Goal: Transaction & Acquisition: Purchase product/service

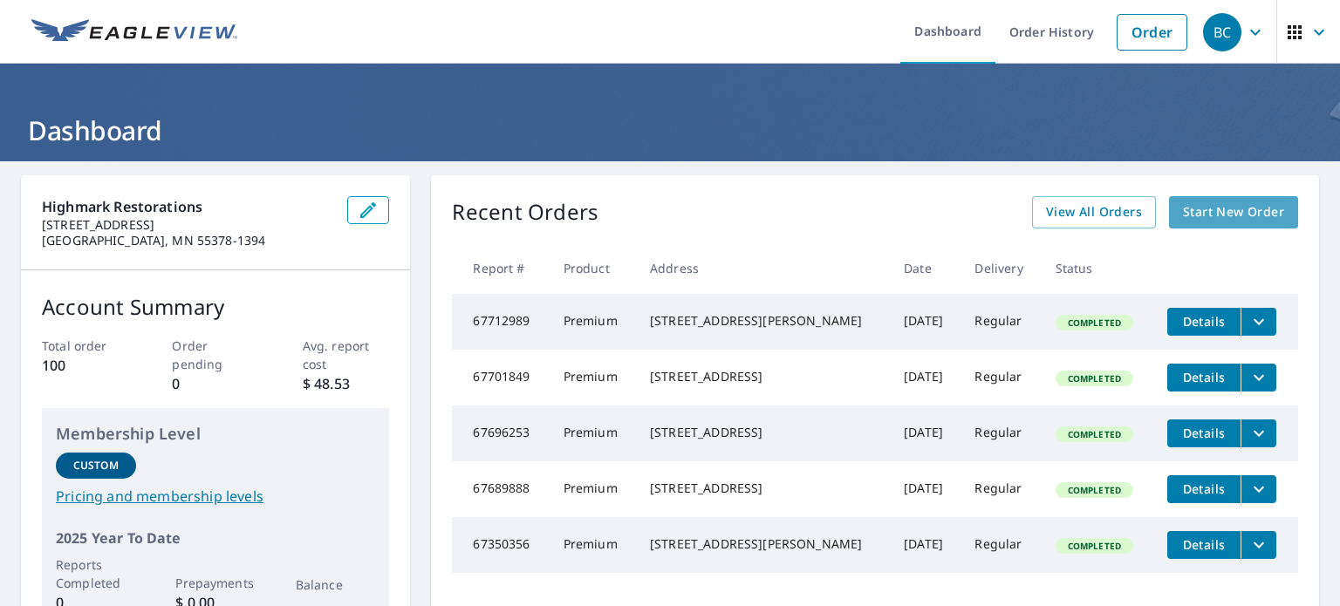
click at [1238, 216] on span "Start New Order" at bounding box center [1233, 213] width 101 height 22
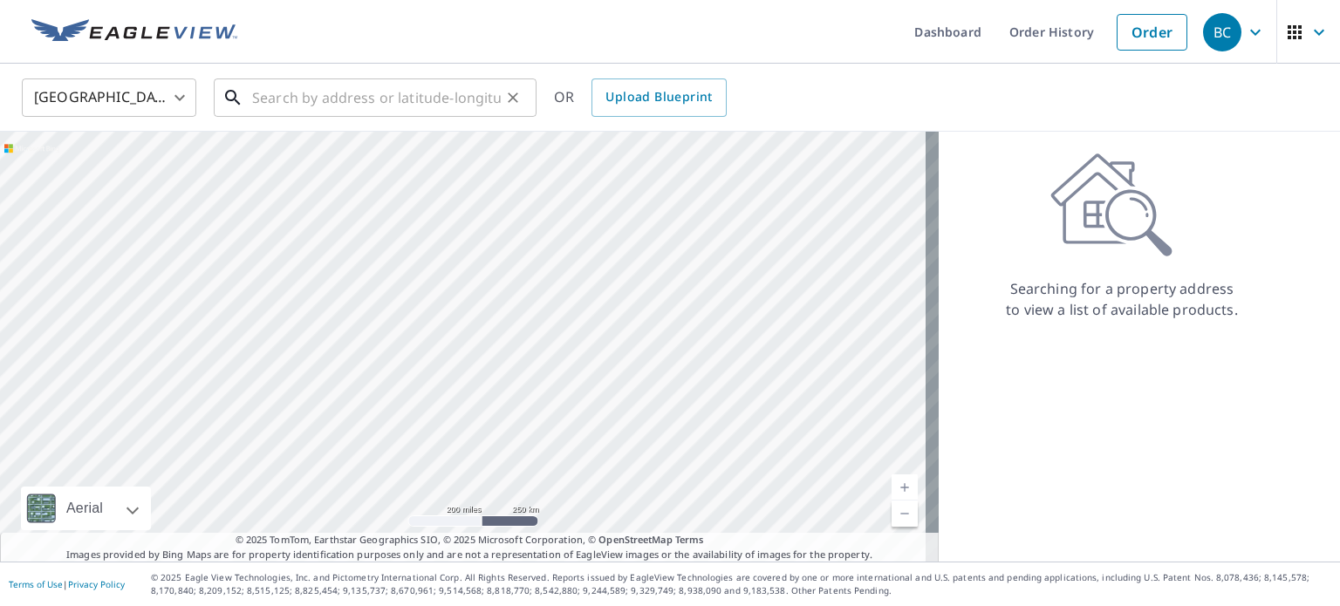
click at [360, 89] on input "text" at bounding box center [376, 97] width 249 height 49
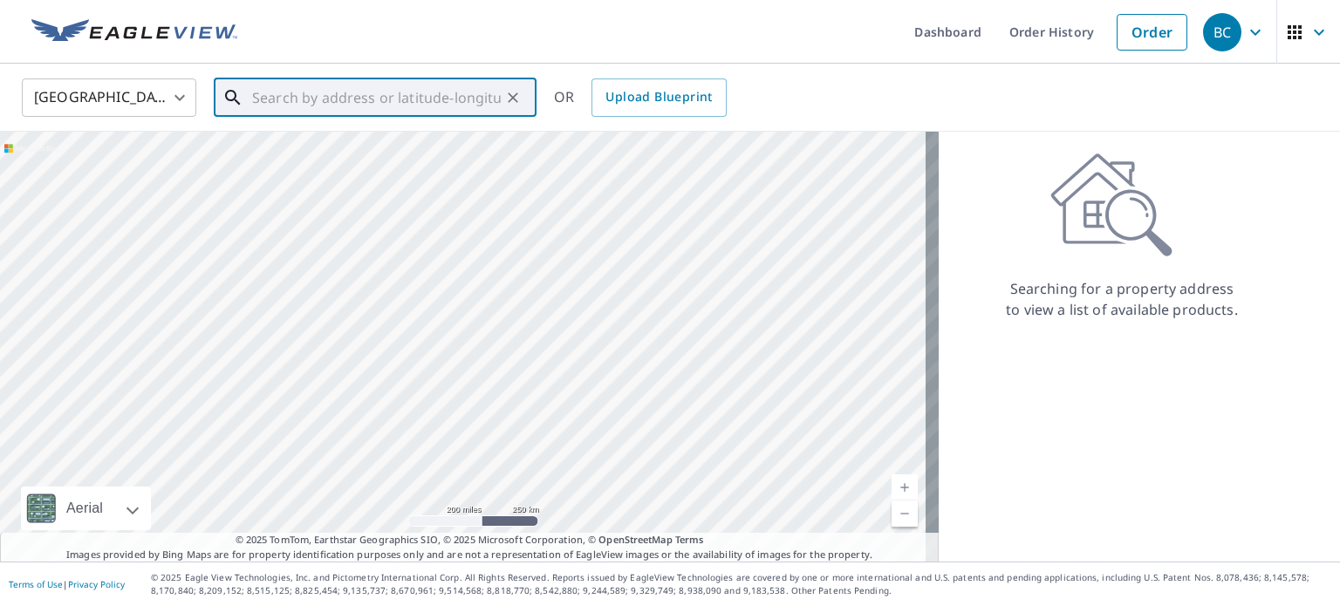
paste input "[STREET_ADDRESS][PERSON_NAME]"
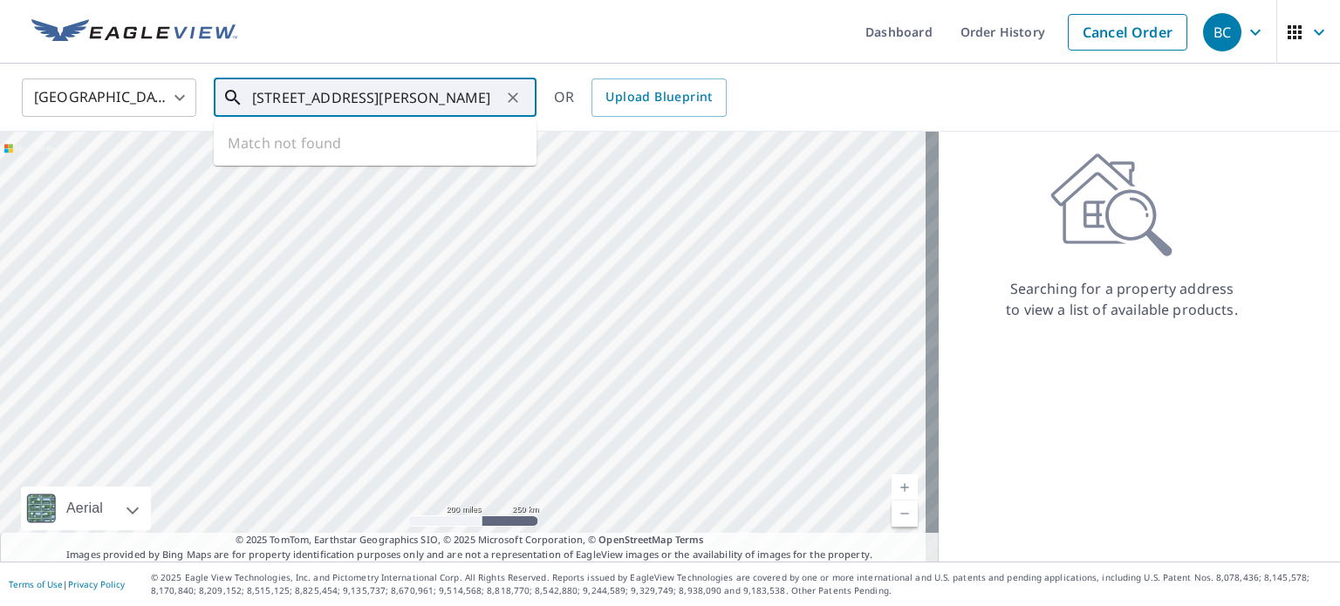
scroll to position [0, 36]
type input "[STREET_ADDRESS][PERSON_NAME]"
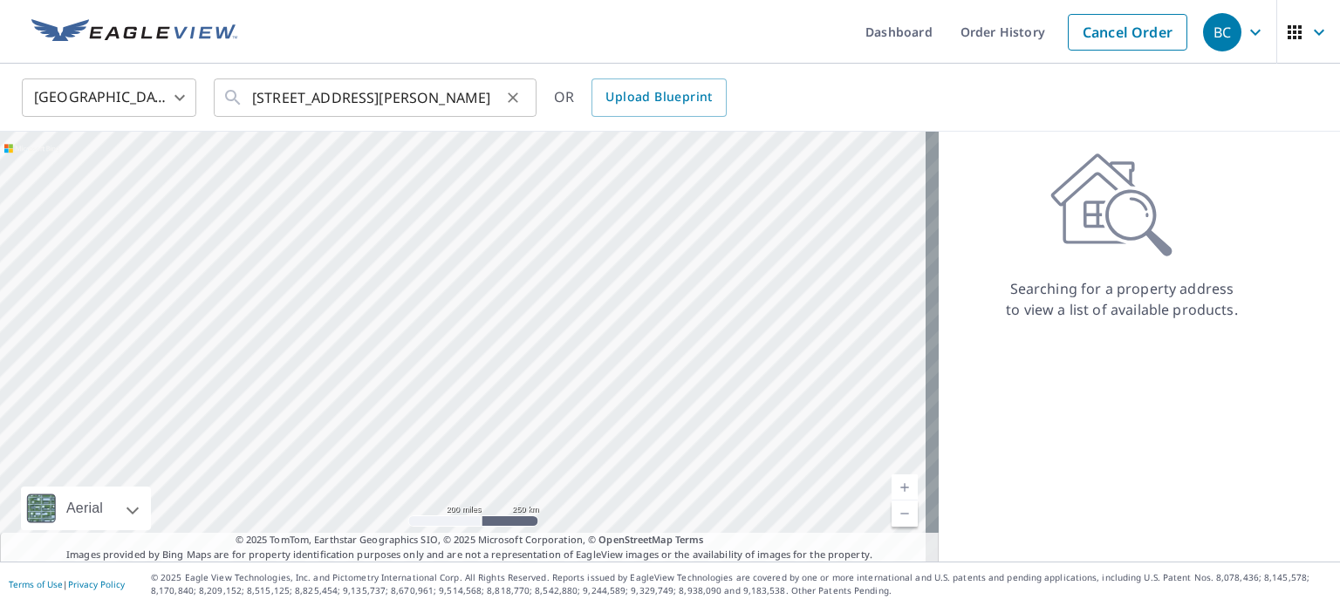
scroll to position [0, 0]
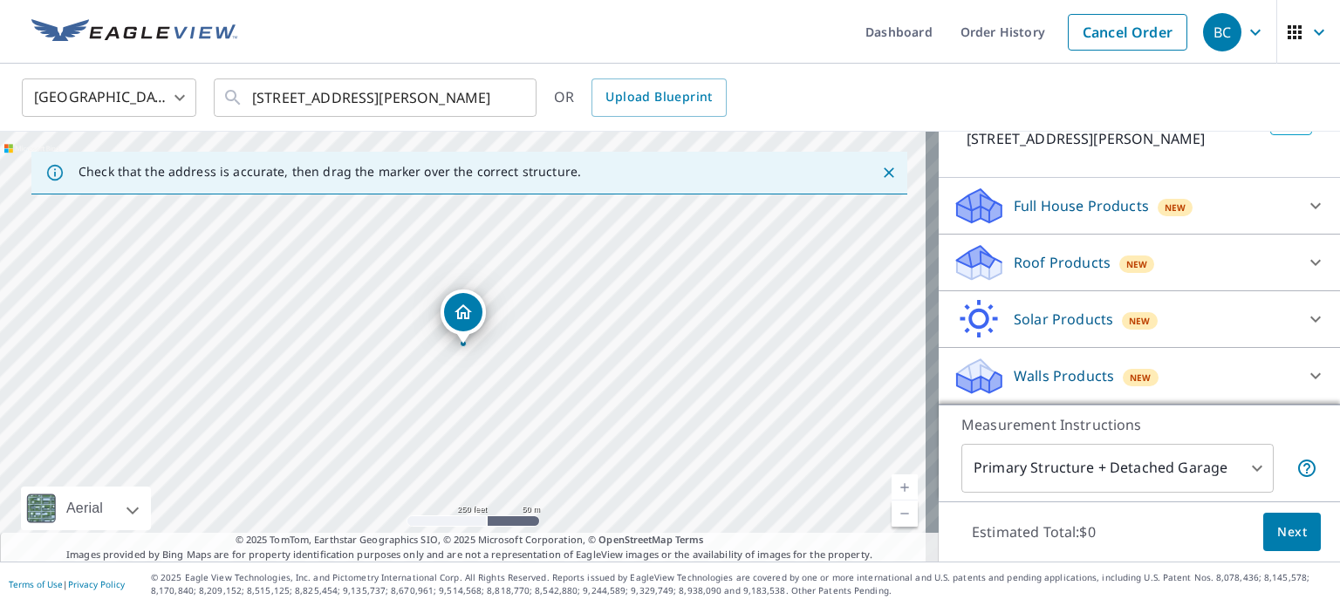
click at [1120, 268] on div "New" at bounding box center [1138, 264] width 36 height 17
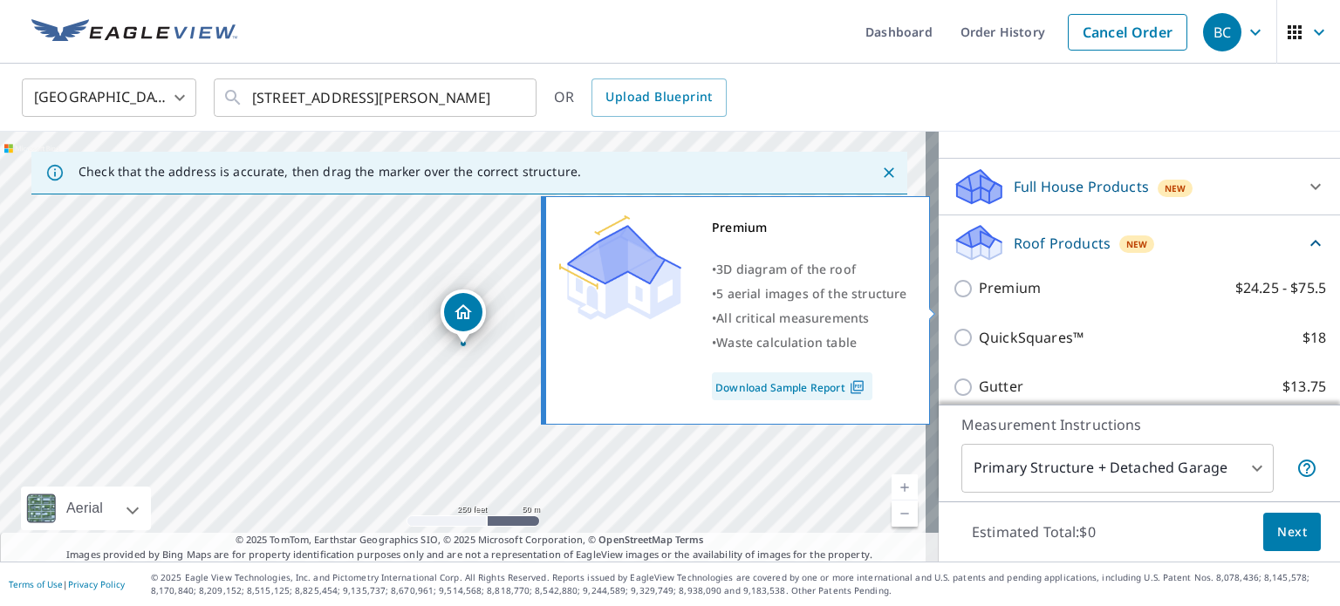
click at [992, 298] on p "Premium" at bounding box center [1010, 288] width 62 height 22
click at [979, 298] on input "Premium $24.25 - $75.5" at bounding box center [966, 288] width 26 height 21
checkbox input "true"
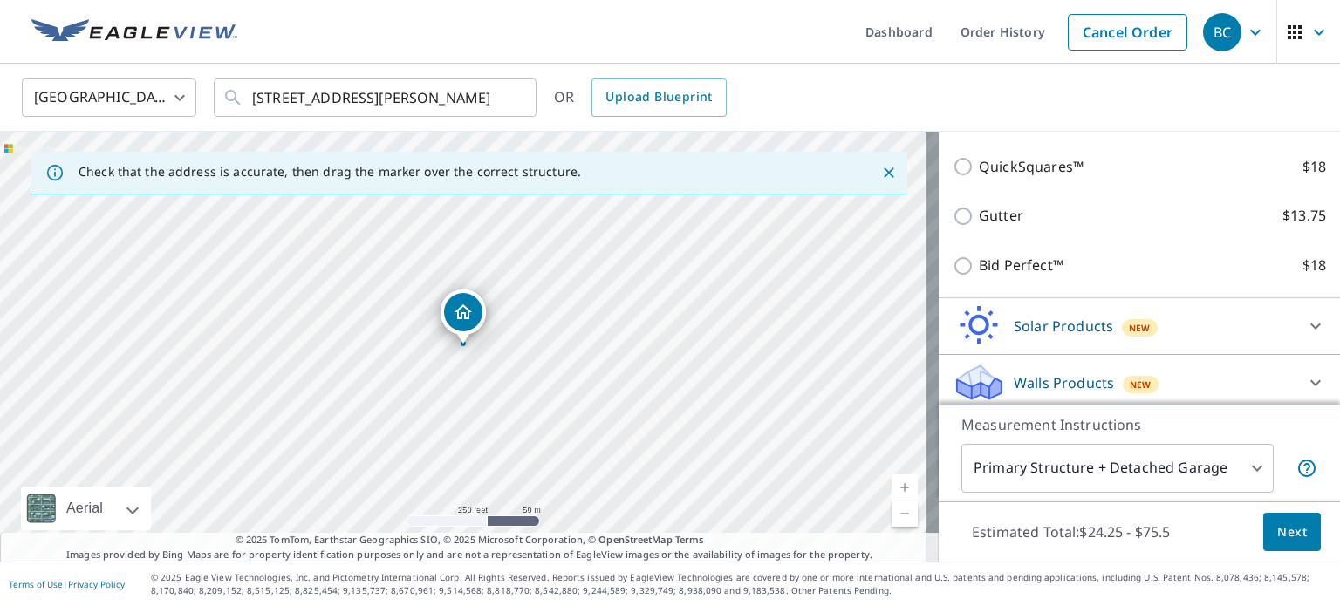
scroll to position [415, 0]
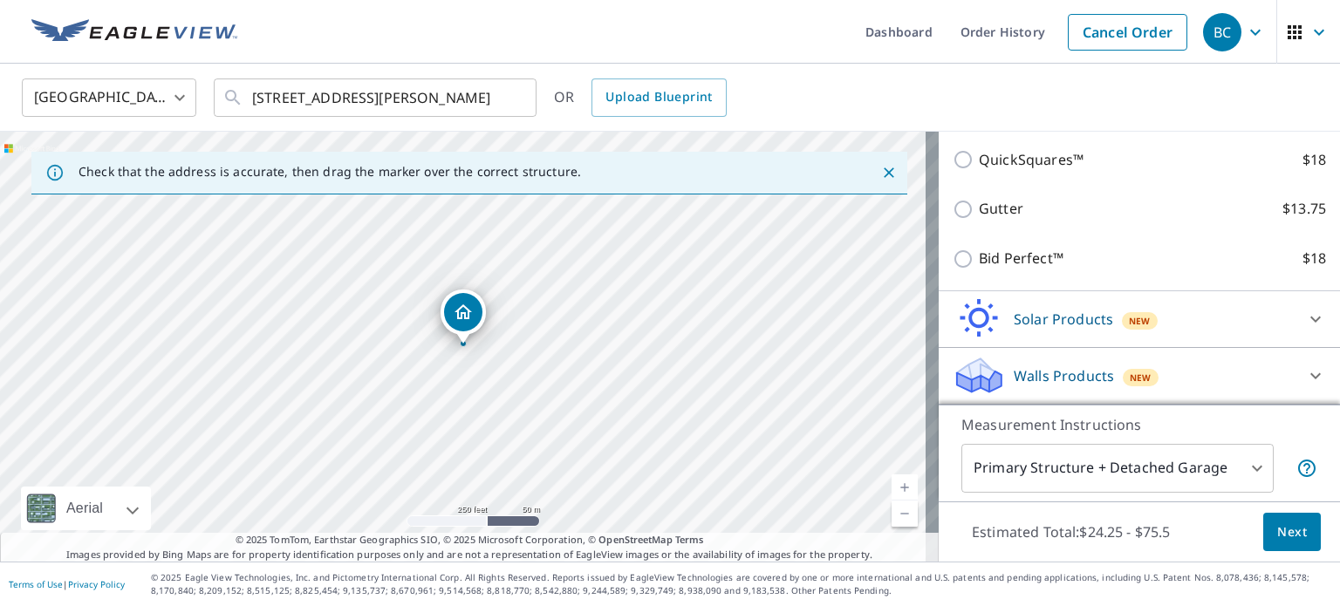
click at [1291, 533] on span "Next" at bounding box center [1293, 533] width 30 height 22
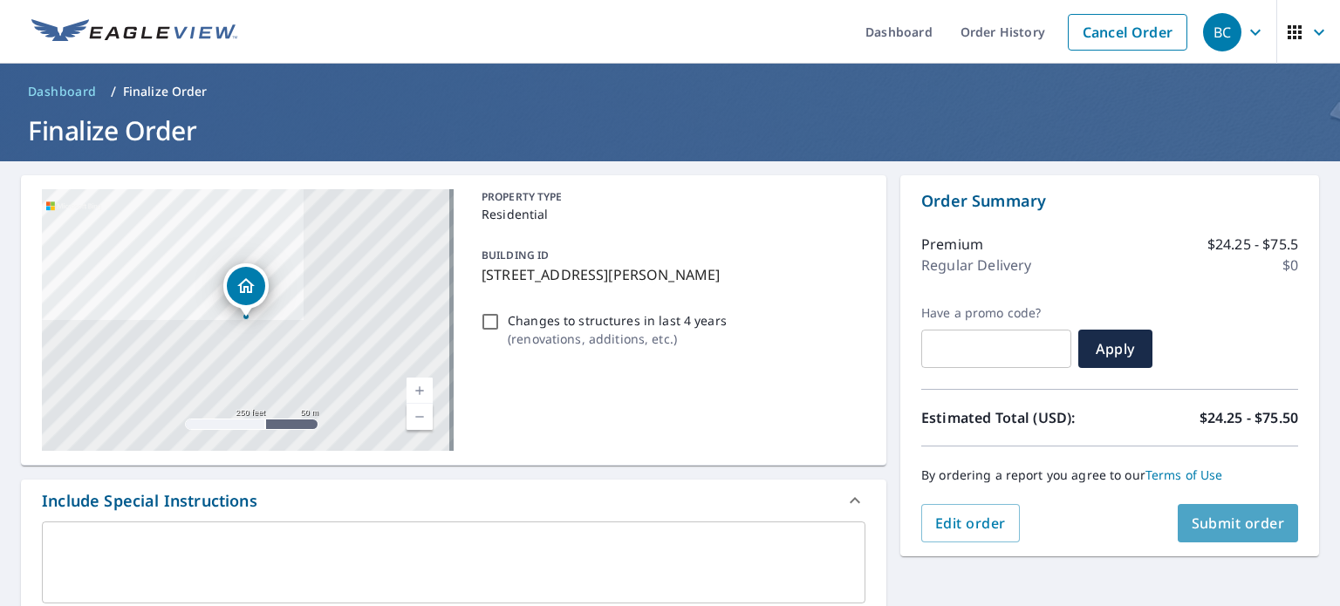
click at [1230, 517] on span "Submit order" at bounding box center [1238, 523] width 93 height 19
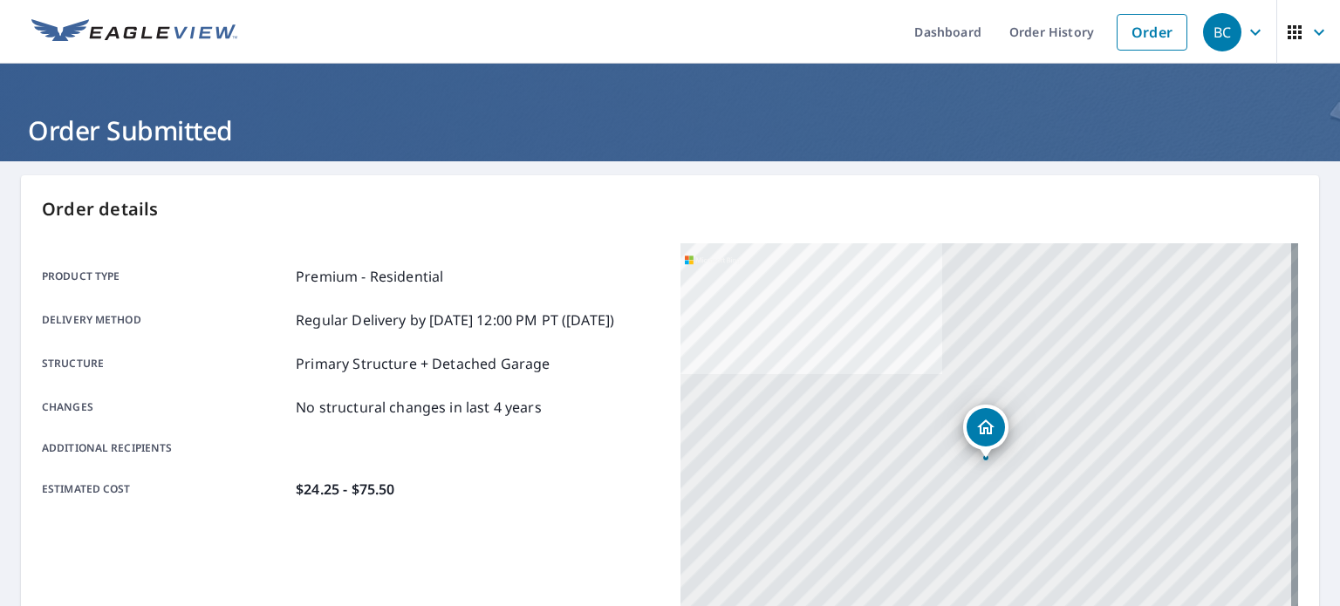
scroll to position [292, 0]
